Goal: Book appointment/travel/reservation

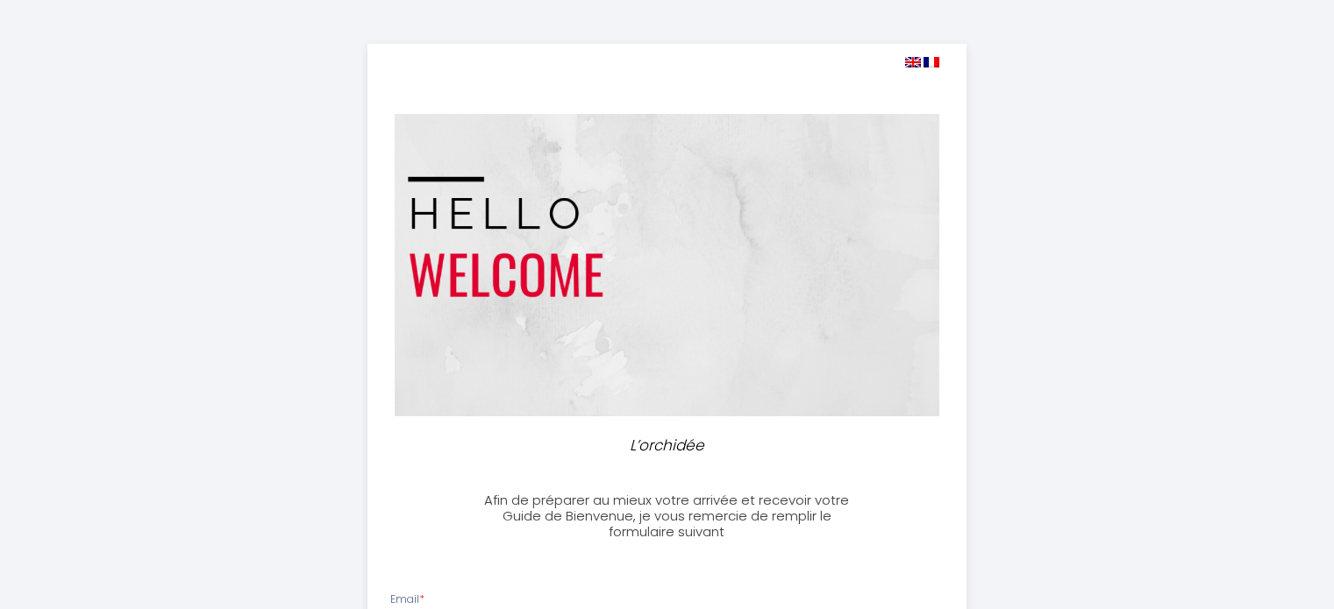
select select
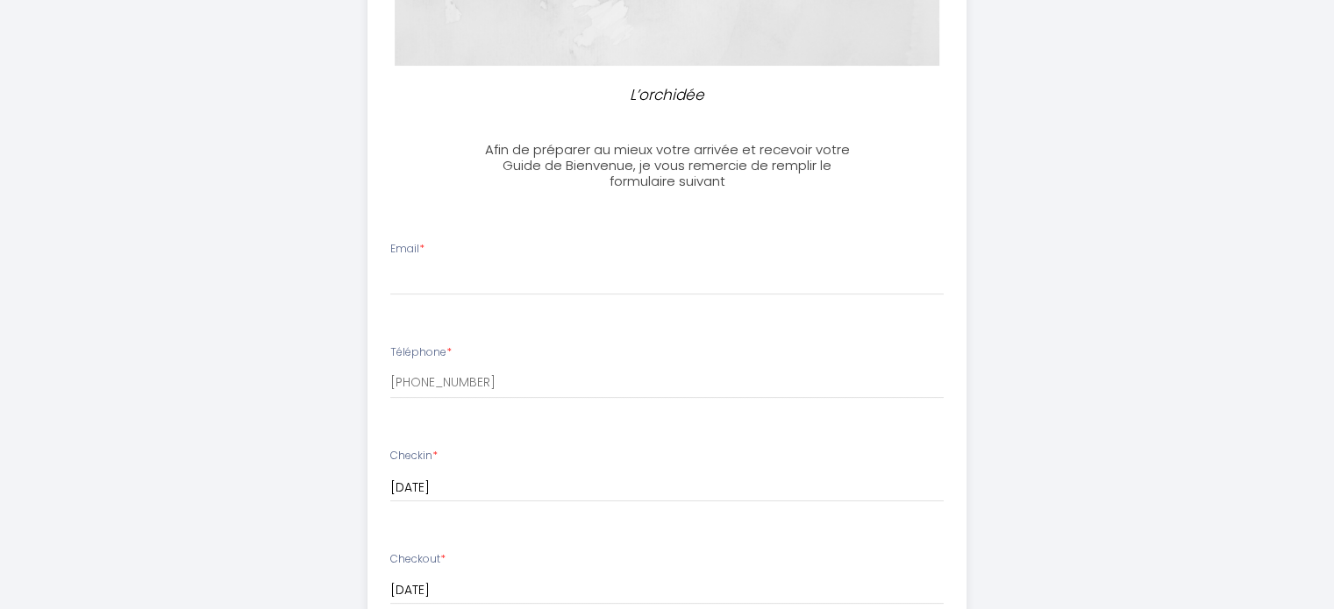
scroll to position [353, 0]
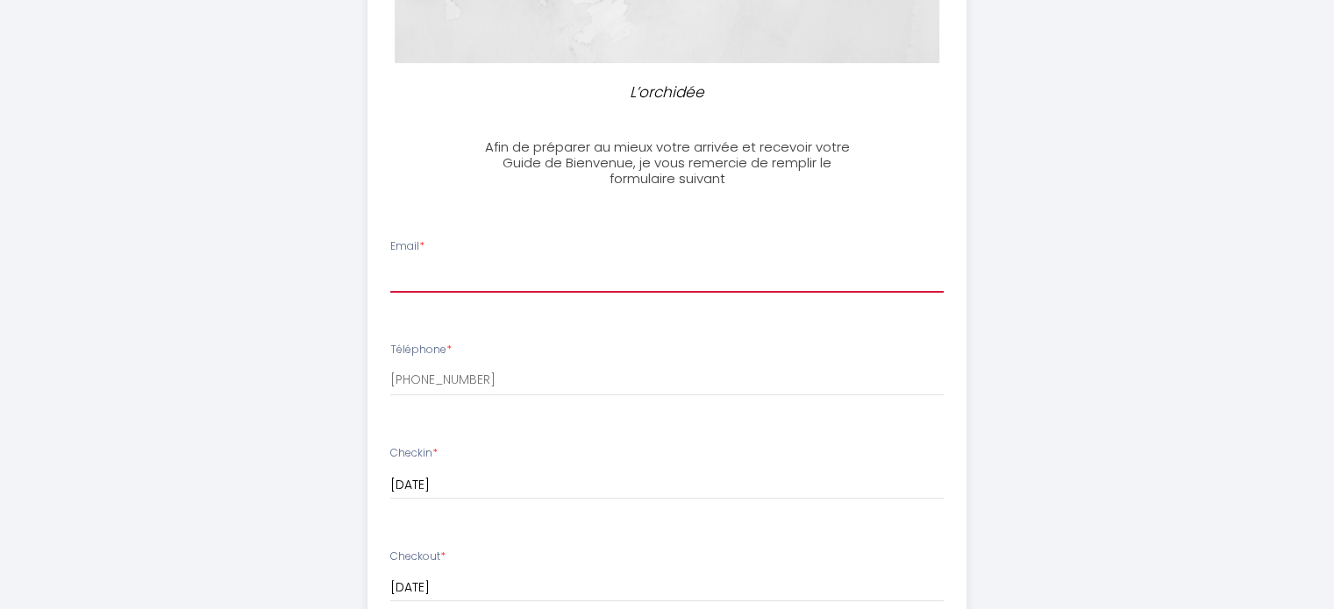
click at [517, 262] on input "Email *" at bounding box center [666, 277] width 553 height 32
type input "[EMAIL_ADDRESS][DOMAIN_NAME]"
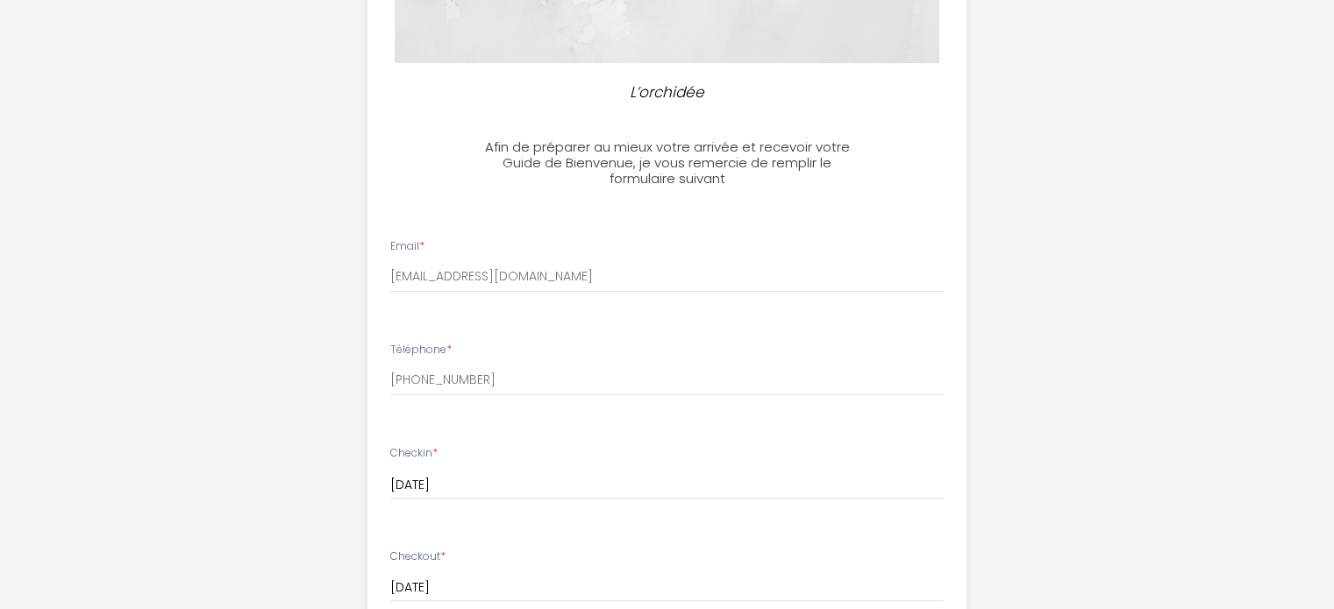
scroll to position [740, 0]
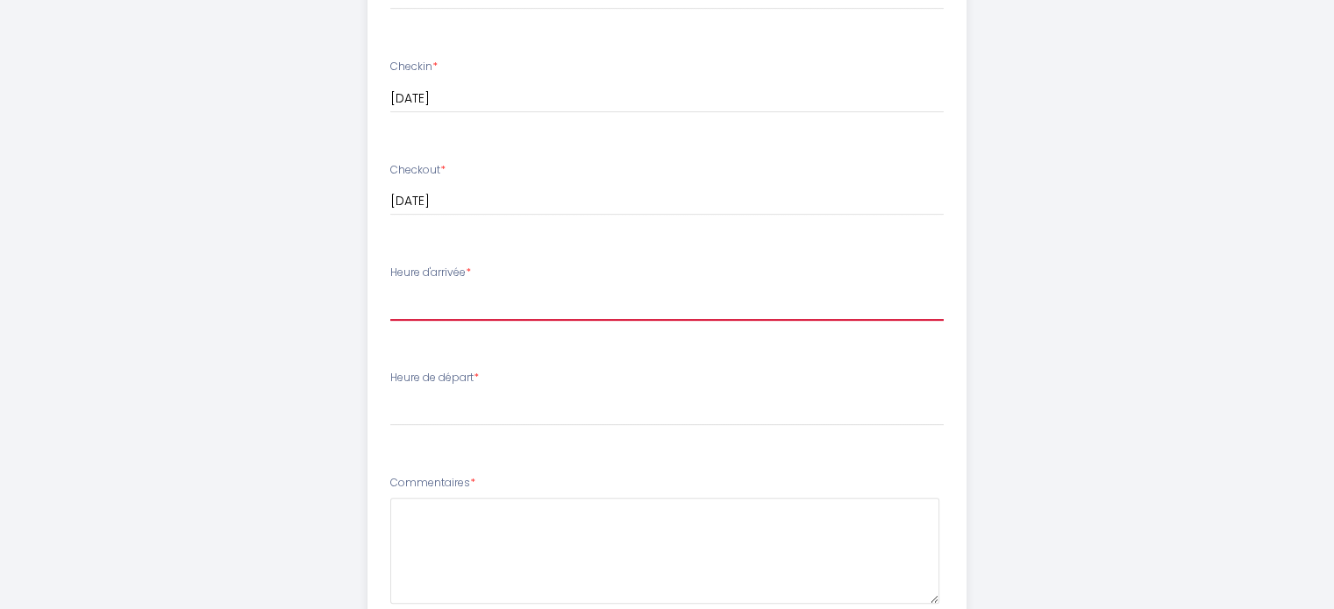
click at [502, 311] on select "15:00 15:30 16:00 16:30 17:00 17:30 18:00 18:30 19:00 19:30 20:00 20:30 21:00 2…" at bounding box center [666, 304] width 553 height 33
select select "15:00"
click at [390, 288] on select "15:00 15:30 16:00 16:30 17:00 17:30 18:00 18:30 19:00 19:30 20:00 20:30 21:00 2…" at bounding box center [666, 304] width 553 height 33
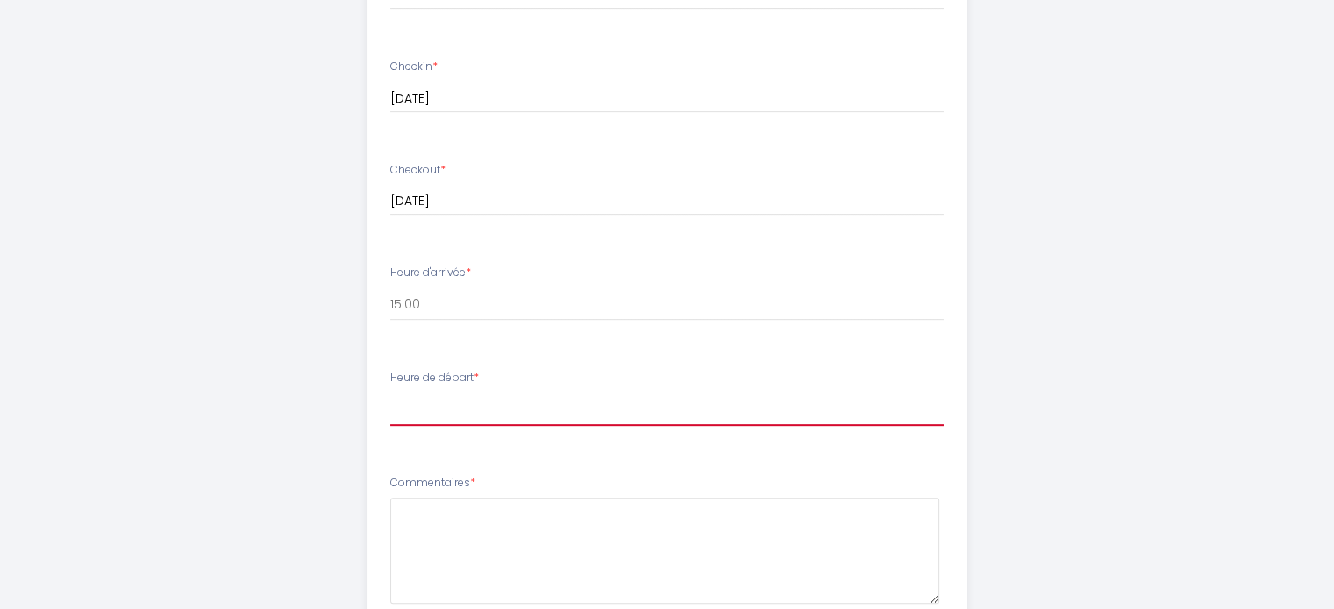
click at [516, 421] on select "00:00 00:30 01:00 01:30 02:00 02:30 03:00 03:30 04:00 04:30 05:00 05:30 06:00 0…" at bounding box center [666, 409] width 553 height 33
select select "09:30"
click at [390, 393] on select "00:00 00:30 01:00 01:30 02:00 02:30 03:00 03:30 04:00 04:30 05:00 05:30 06:00 0…" at bounding box center [666, 409] width 553 height 33
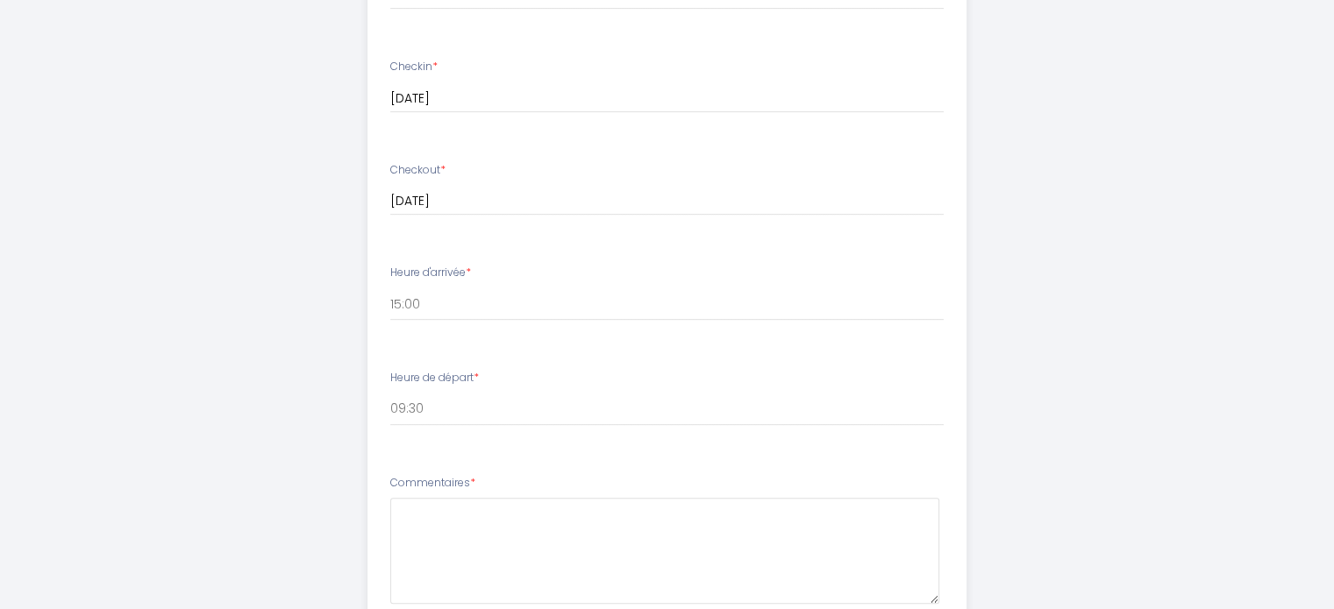
click at [218, 364] on div "L’orchidée Afin de préparer au mieux votre arrivée et recevoir votre Guide de B…" at bounding box center [667, 95] width 898 height 1671
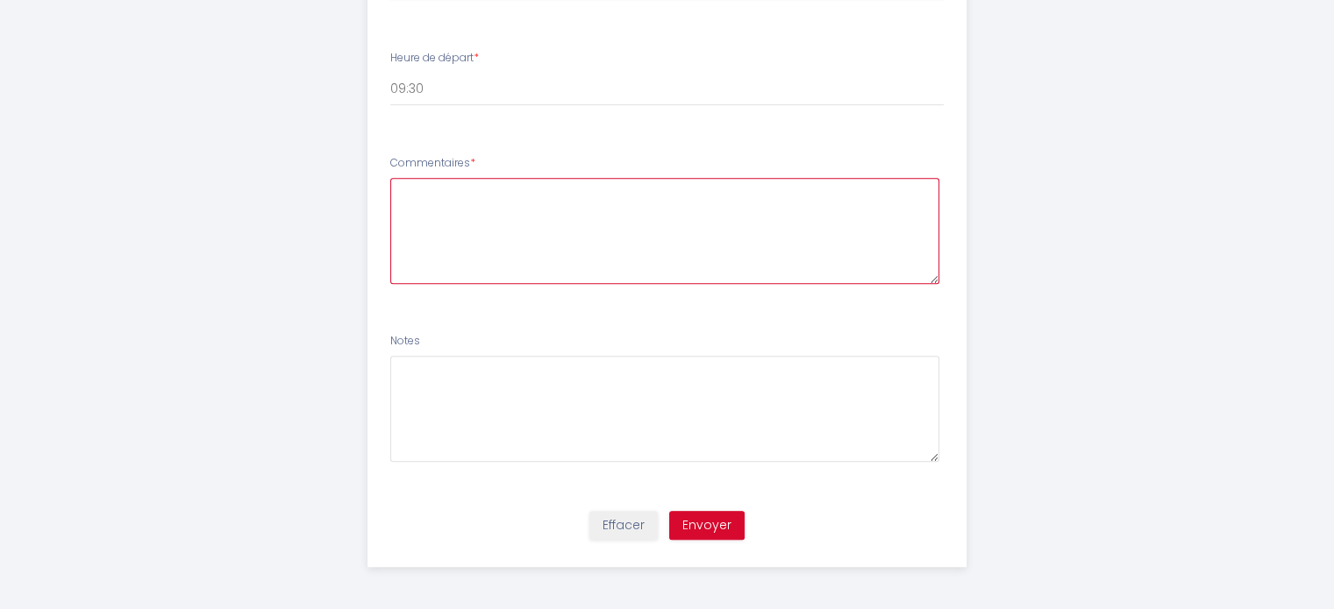
click at [485, 254] on textarea at bounding box center [664, 231] width 549 height 106
type textarea "u"
type textarea "le nettoyage de fin de séjour est il prévu? faut il prévoir une caution?"
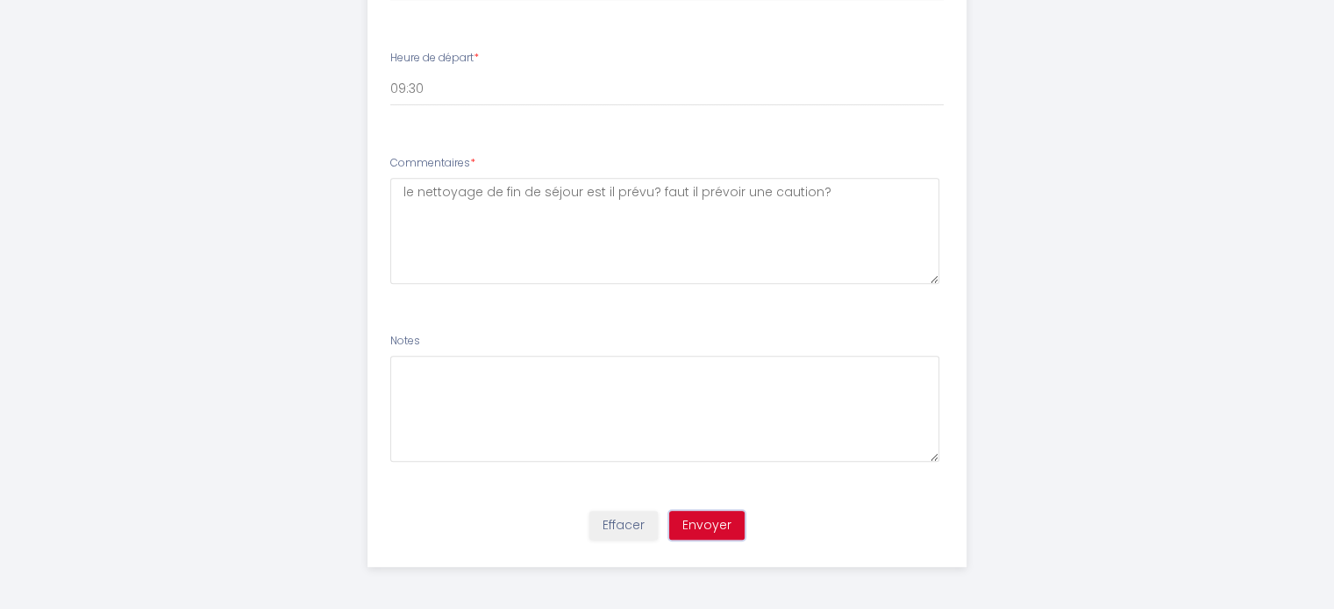
click at [694, 516] on button "Envoyer" at bounding box center [706, 526] width 75 height 30
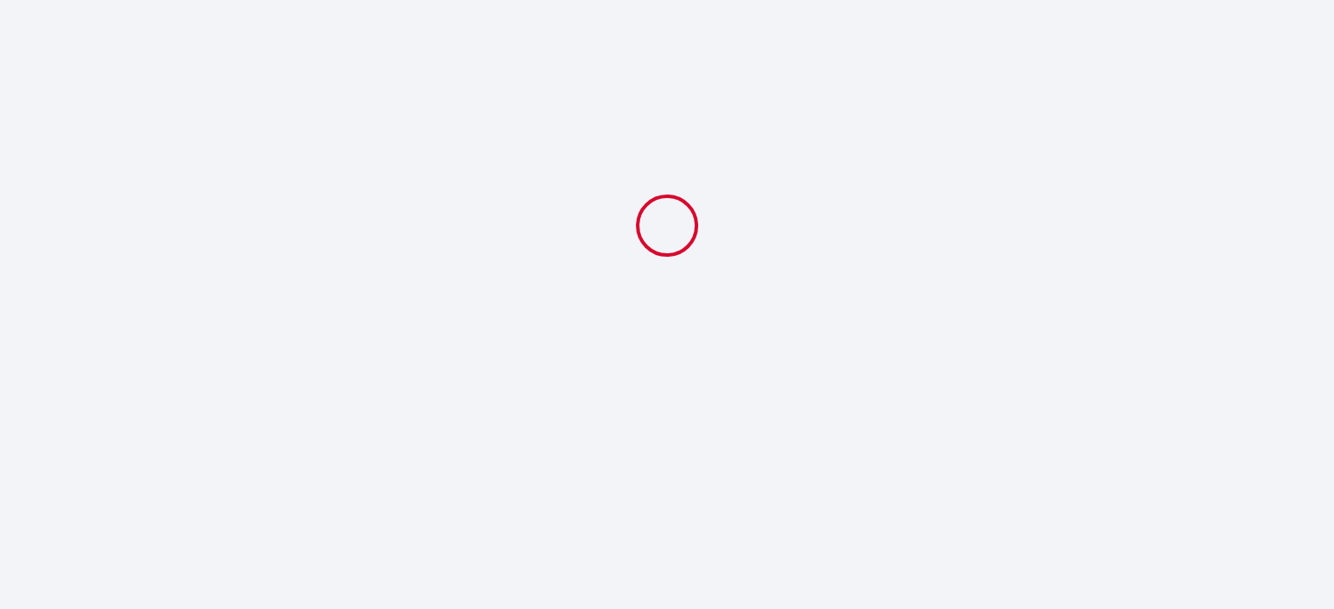
scroll to position [0, 0]
select select "09:30"
